Goal: Task Accomplishment & Management: Complete application form

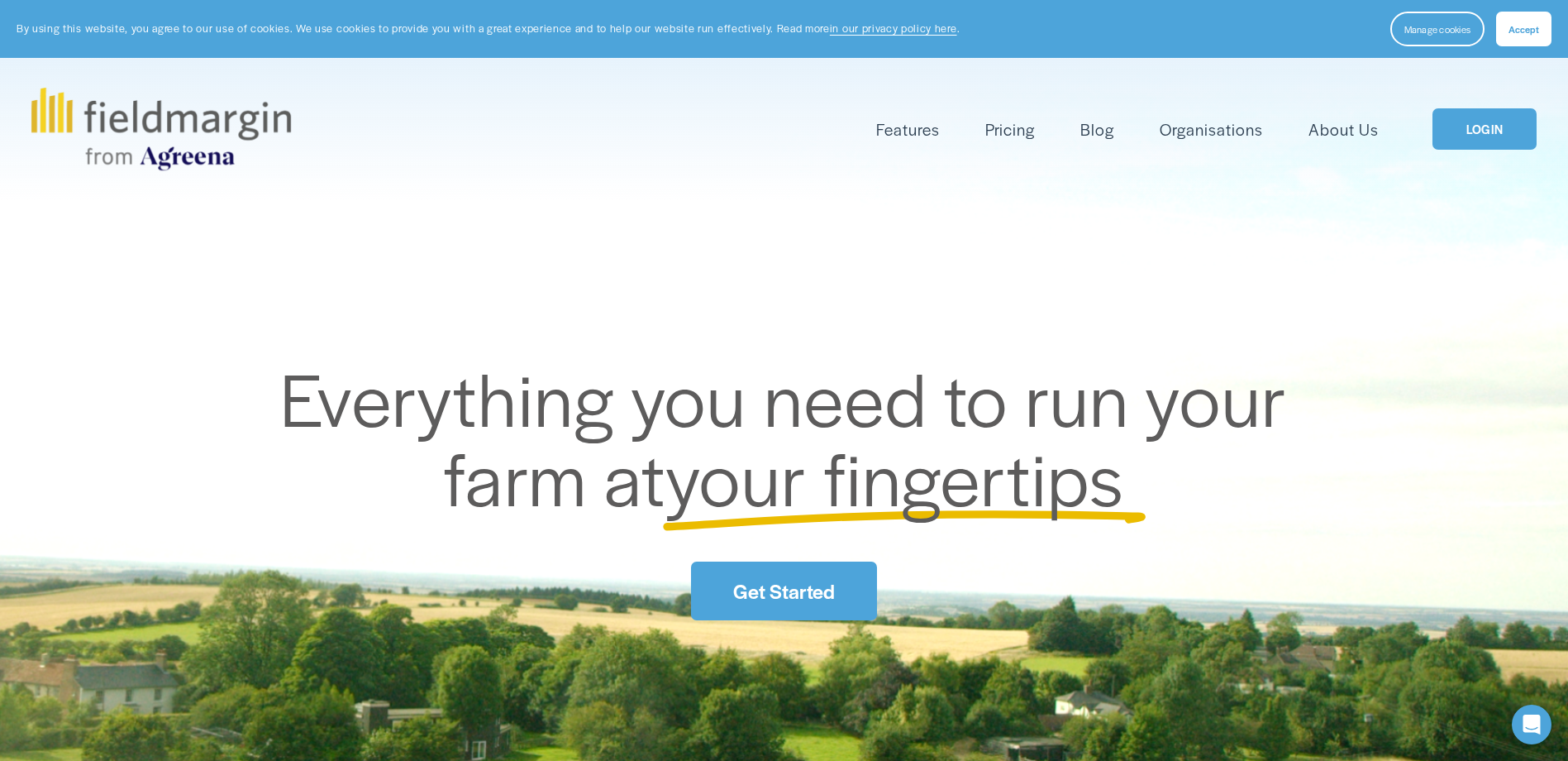
click at [1016, 130] on link "Pricing" at bounding box center [1010, 130] width 49 height 27
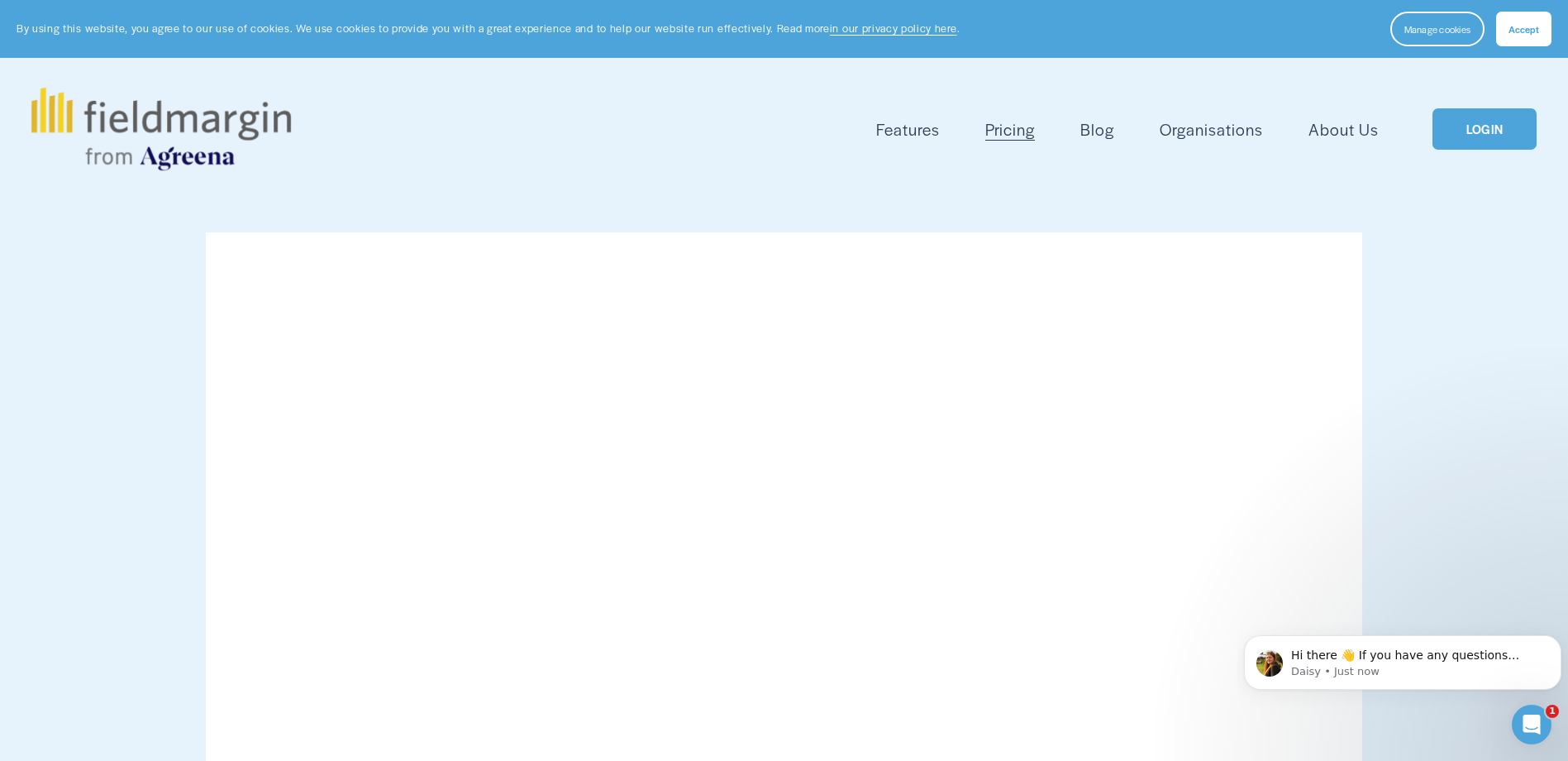
click at [0, 0] on span "Mapping" at bounding box center [0, 0] width 0 height 0
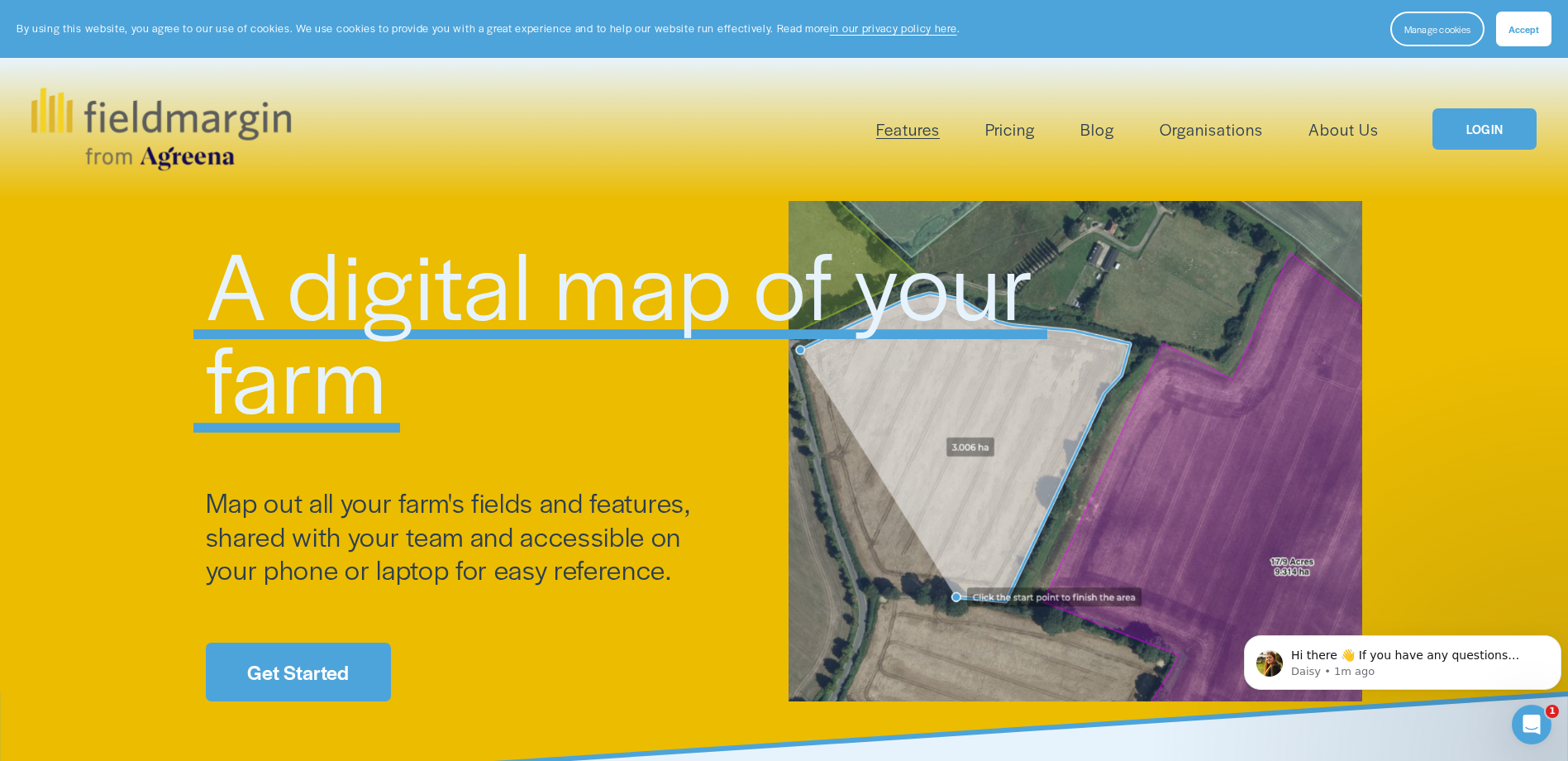
click at [1514, 24] on span "Accept" at bounding box center [1524, 29] width 31 height 14
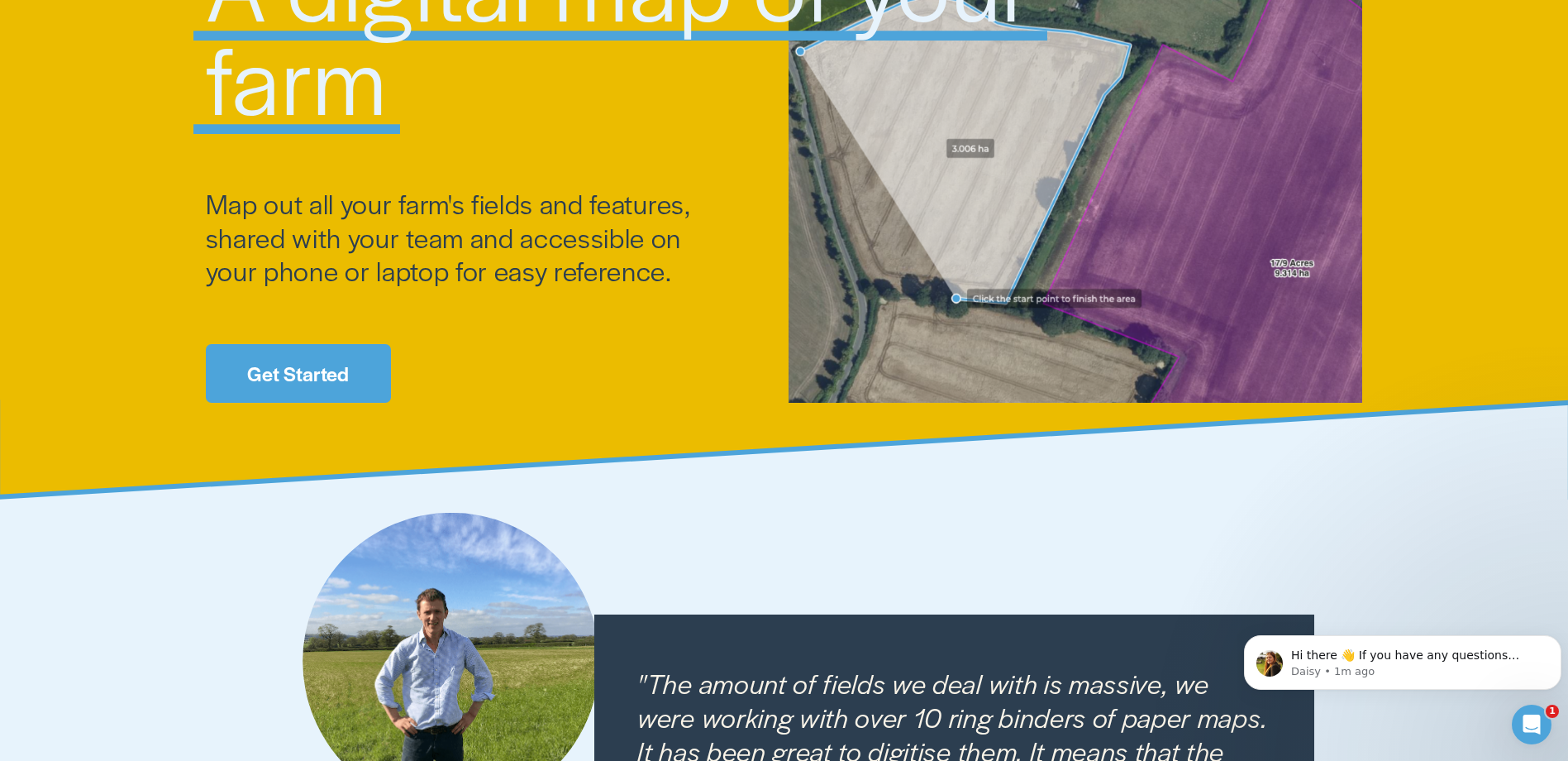
scroll to position [414, 0]
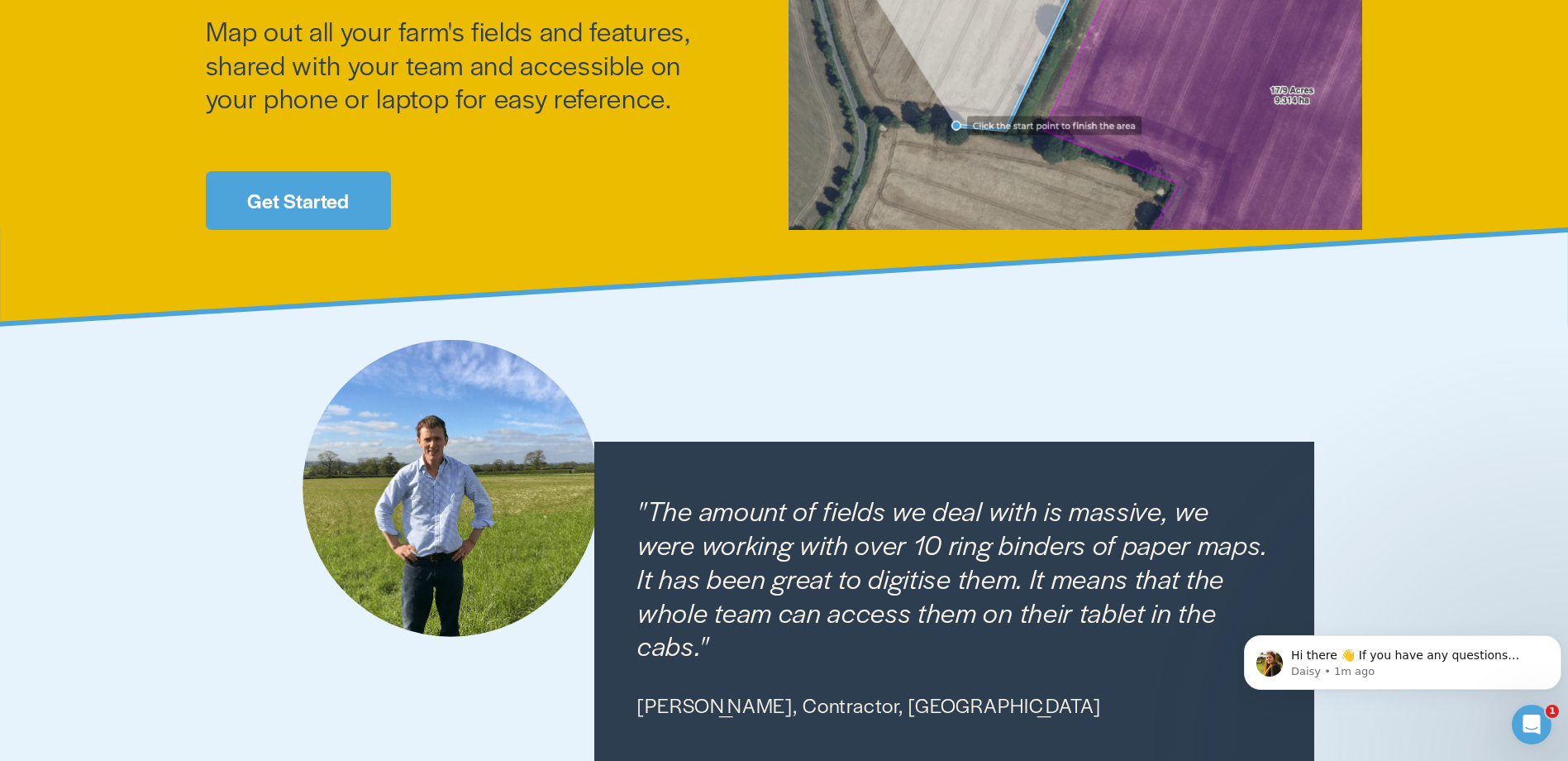
click at [287, 204] on link "Get Started" at bounding box center [298, 200] width 185 height 59
